Goal: Task Accomplishment & Management: Use online tool/utility

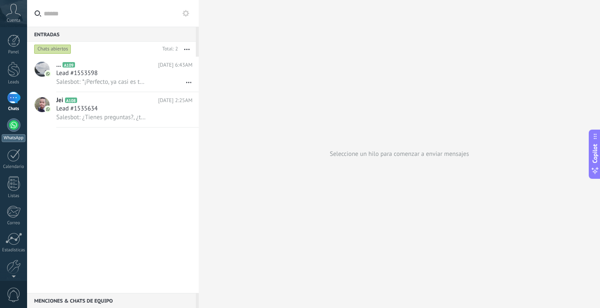
click at [14, 121] on div at bounding box center [13, 124] width 13 height 13
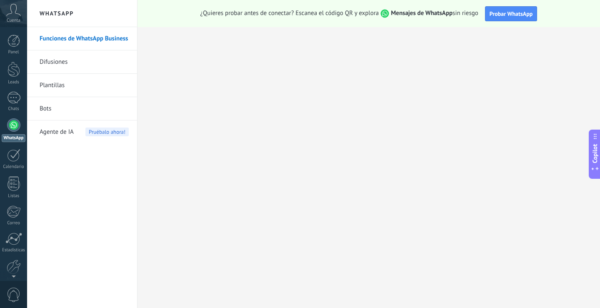
click at [63, 103] on link "Bots" at bounding box center [84, 108] width 89 height 23
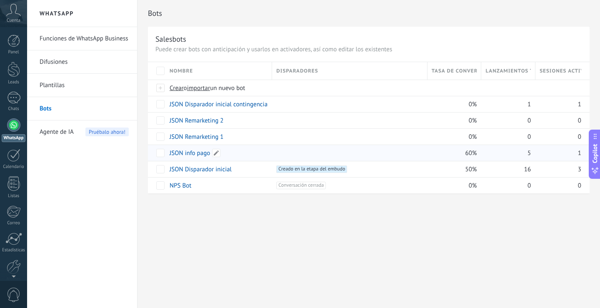
click at [183, 155] on link "JSON info pago" at bounding box center [190, 153] width 40 height 8
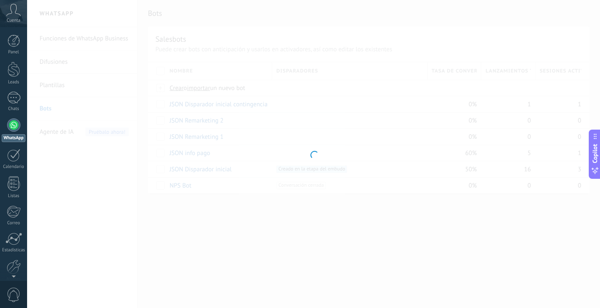
type input "**********"
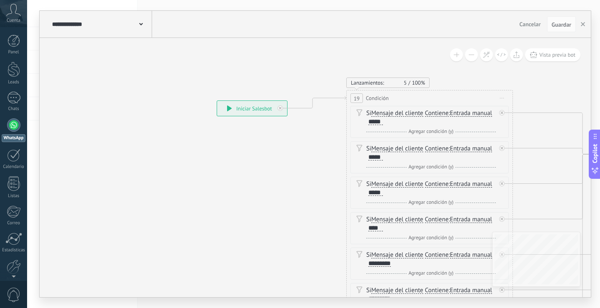
click at [217, 100] on div "**********" at bounding box center [217, 100] width 0 height 0
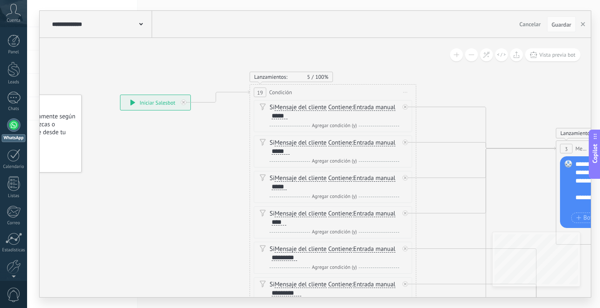
drag, startPoint x: 281, startPoint y: 178, endPoint x: 198, endPoint y: 173, distance: 83.5
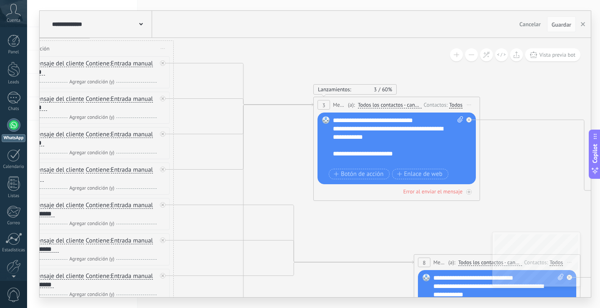
drag, startPoint x: 509, startPoint y: 190, endPoint x: 214, endPoint y: 139, distance: 298.7
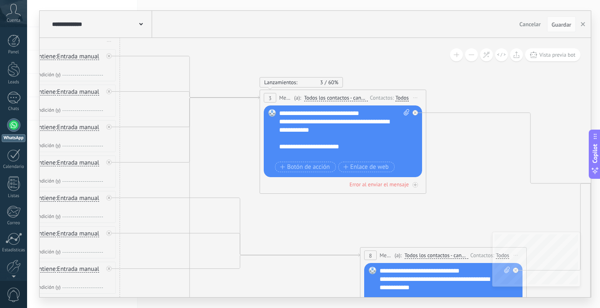
click at [356, 143] on div "**********" at bounding box center [344, 134] width 130 height 50
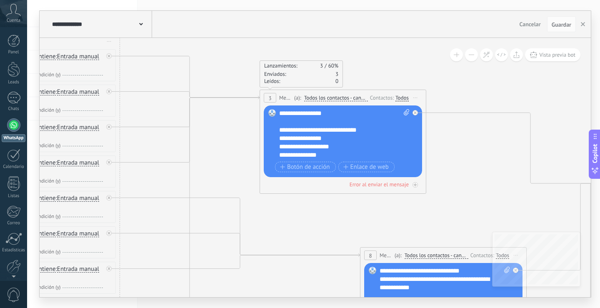
scroll to position [108, 0]
drag, startPoint x: 279, startPoint y: 131, endPoint x: 306, endPoint y: 142, distance: 29.2
click at [306, 142] on div "Reemplazar Quitar Convertir a mensaje de voz Arrastre la imagen aquí para adjun…" at bounding box center [343, 141] width 158 height 72
drag, startPoint x: 324, startPoint y: 158, endPoint x: 281, endPoint y: 129, distance: 52.1
click at [281, 129] on div "**********" at bounding box center [344, 134] width 130 height 50
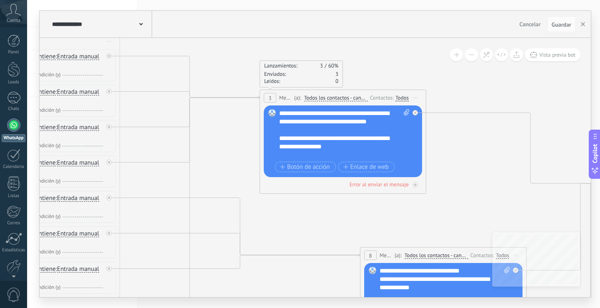
scroll to position [67, 0]
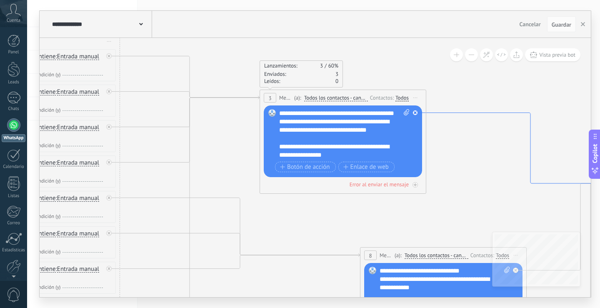
click at [566, 23] on span "Guardar" at bounding box center [562, 25] width 20 height 6
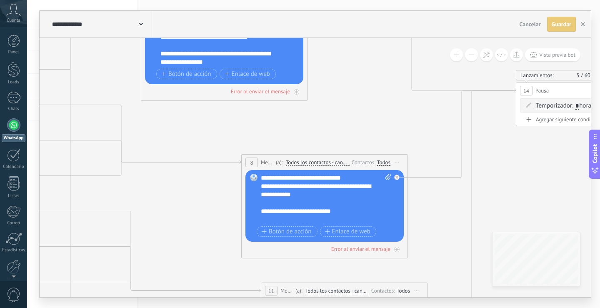
drag, startPoint x: 449, startPoint y: 196, endPoint x: 325, endPoint y: 135, distance: 138.3
click at [313, 92] on icon at bounding box center [300, 250] width 1609 height 1037
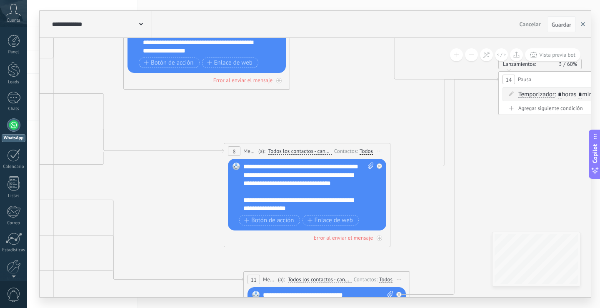
click at [584, 26] on button "button" at bounding box center [583, 24] width 13 height 16
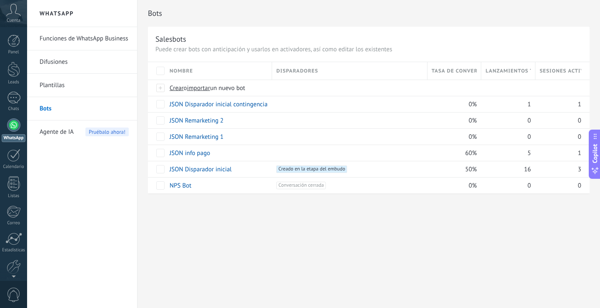
click at [16, 91] on div "Panel Leads Chats WhatsApp Clientes" at bounding box center [13, 177] width 27 height 285
click at [20, 94] on div at bounding box center [13, 98] width 13 height 12
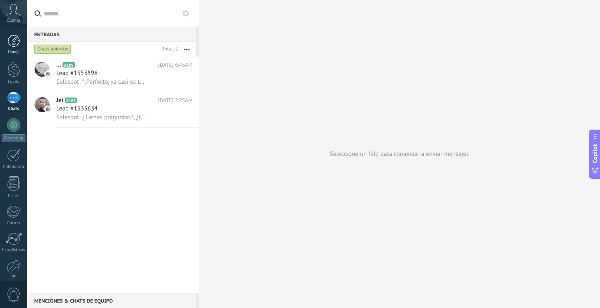
click at [13, 37] on div at bounding box center [14, 41] width 13 height 13
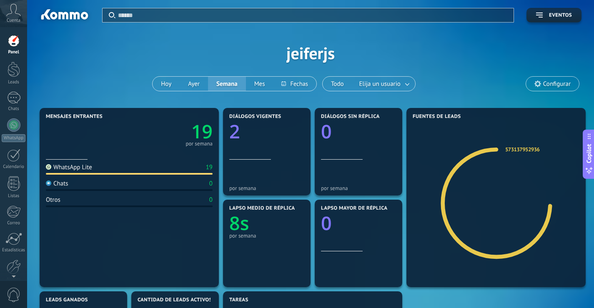
click at [13, 45] on div at bounding box center [14, 41] width 13 height 13
click at [11, 72] on div at bounding box center [14, 69] width 13 height 15
